Goal: Task Accomplishment & Management: Complete application form

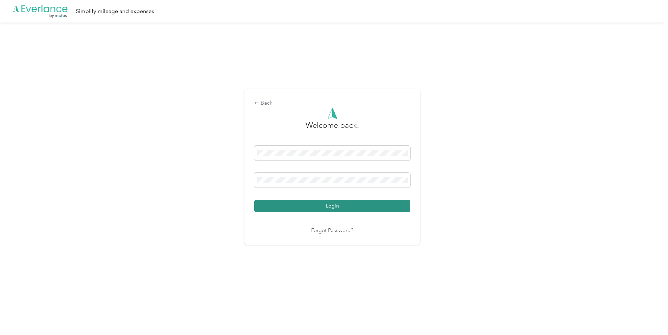
click at [302, 208] on button "Login" at bounding box center [332, 206] width 156 height 12
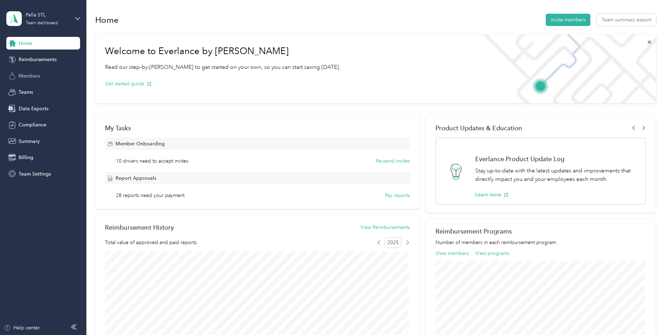
click at [25, 76] on span "Members" at bounding box center [29, 75] width 21 height 7
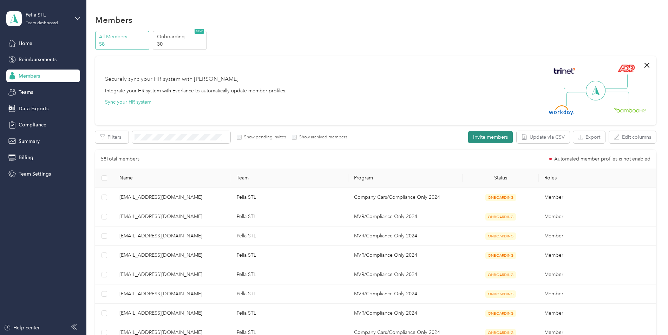
click at [489, 140] on button "Invite members" at bounding box center [490, 137] width 45 height 12
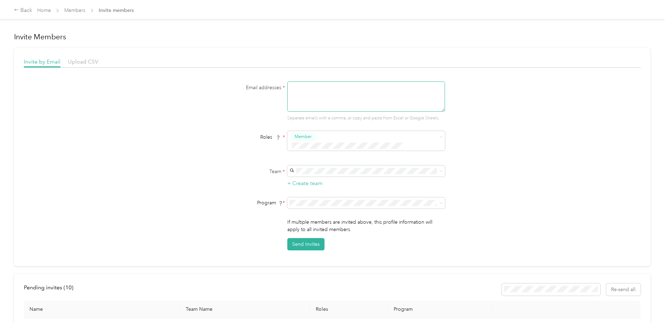
click at [303, 88] on textarea at bounding box center [366, 96] width 158 height 30
type textarea "[EMAIL_ADDRESS][DOMAIN_NAME]"
click at [308, 171] on div "Pella STL (Main organization) Everlance Success +3 more" at bounding box center [365, 179] width 148 height 16
click at [299, 231] on span "MVR/Compliance Only 2024 (CPM)" at bounding box center [330, 231] width 78 height 6
click at [298, 238] on button "Send Invites" at bounding box center [305, 244] width 37 height 12
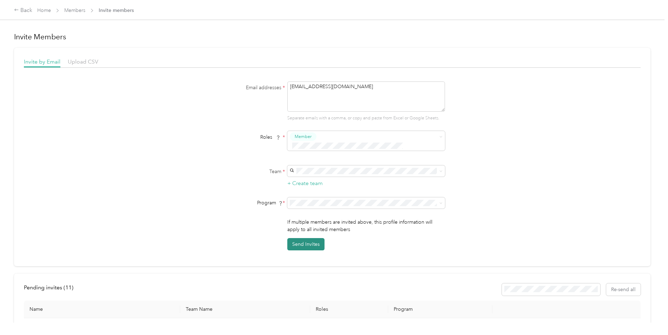
click at [317, 238] on button "Send Invites" at bounding box center [305, 244] width 37 height 12
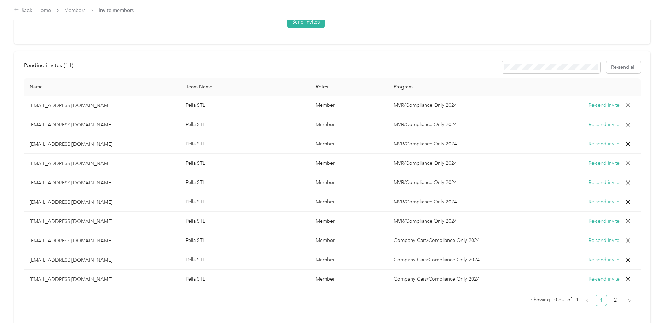
scroll to position [213, 0]
